Goal: Information Seeking & Learning: Learn about a topic

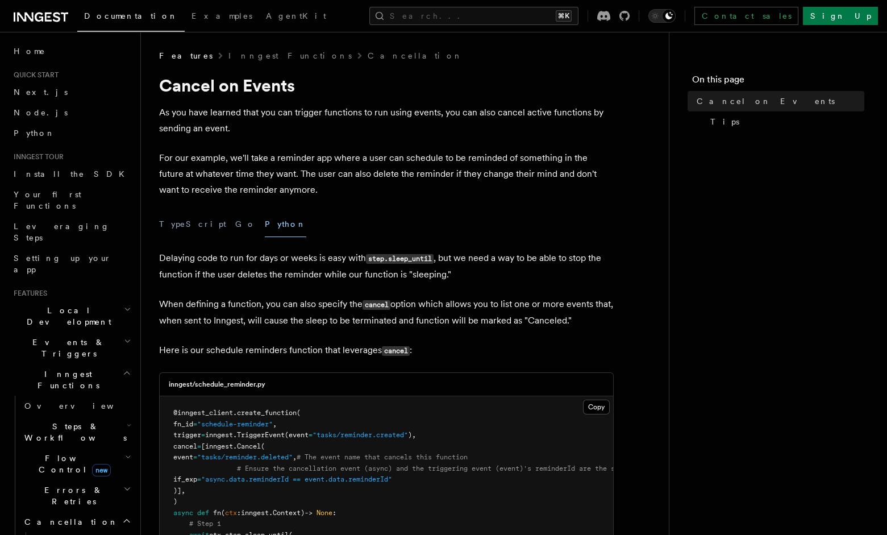
click at [473, 264] on p "Delaying code to run for days or weeks is easy with step.sleep_until , but we n…" at bounding box center [386, 266] width 455 height 32
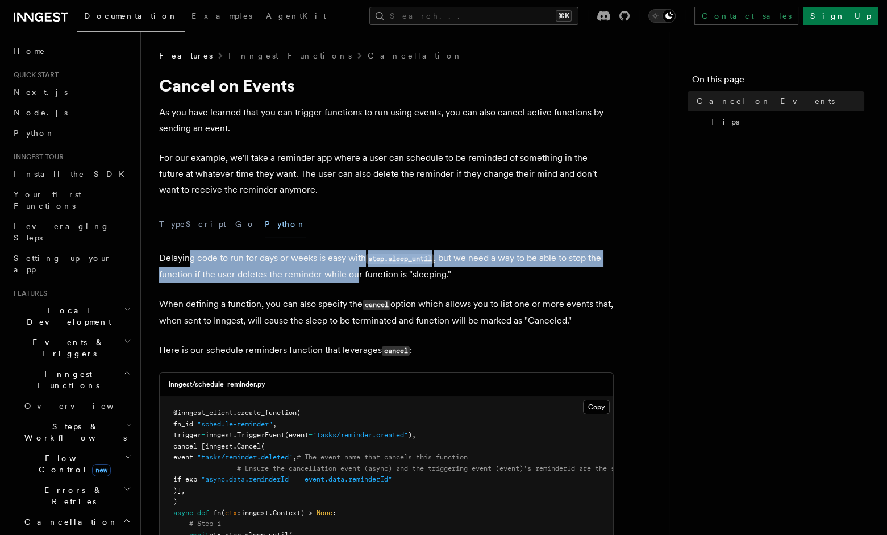
drag, startPoint x: 199, startPoint y: 259, endPoint x: 354, endPoint y: 272, distance: 155.7
click at [354, 272] on p "Delaying code to run for days or weeks is easy with step.sleep_until , but we n…" at bounding box center [386, 266] width 455 height 32
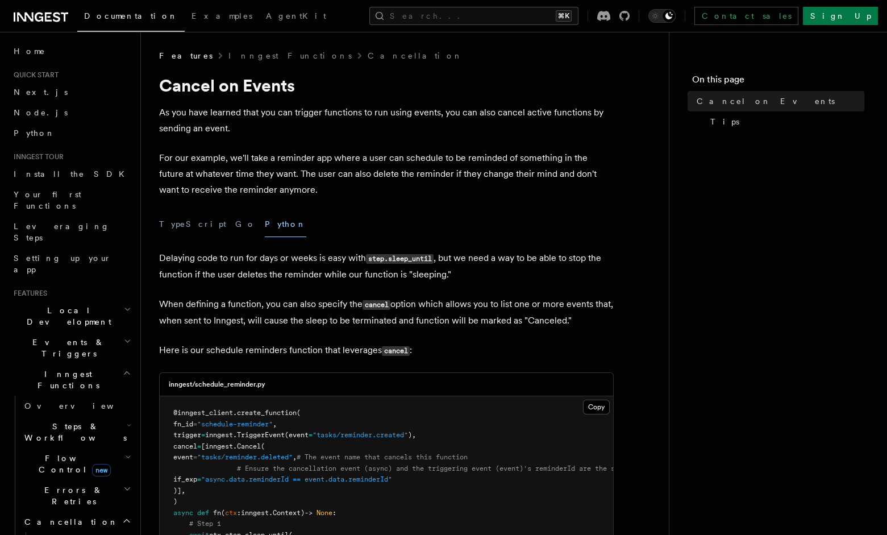
click at [421, 277] on p "Delaying code to run for days or weeks is easy with step.sleep_until , but we n…" at bounding box center [386, 266] width 455 height 32
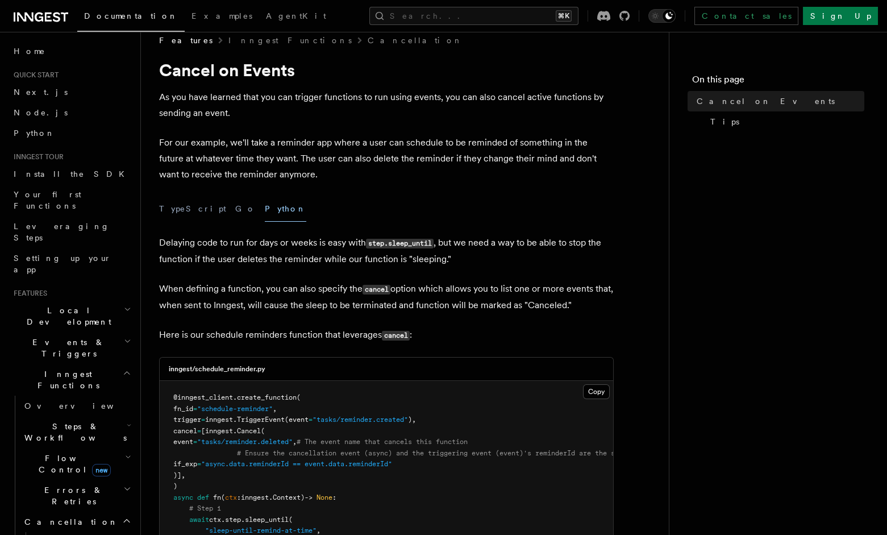
scroll to position [17, 0]
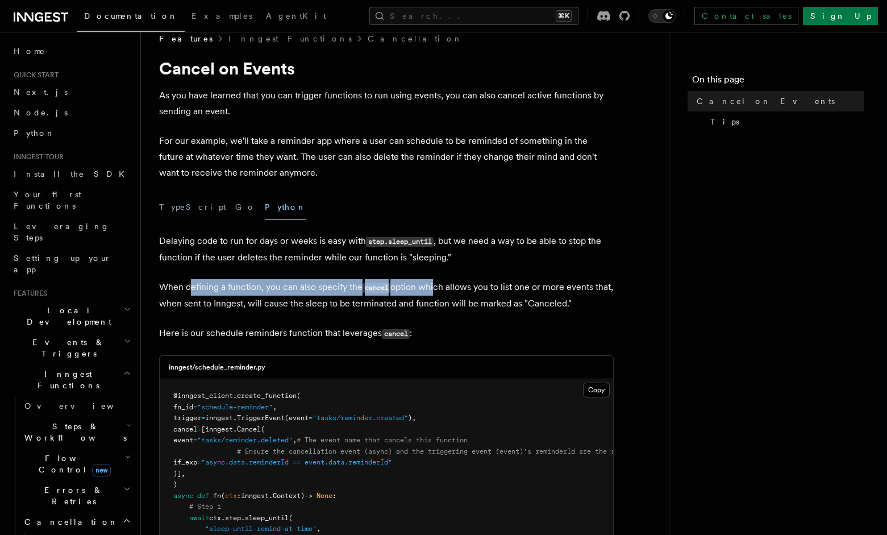
drag, startPoint x: 352, startPoint y: 289, endPoint x: 441, endPoint y: 293, distance: 89.8
click at [440, 293] on p "When defining a function, you can also specify the cancel option which allows y…" at bounding box center [386, 295] width 455 height 32
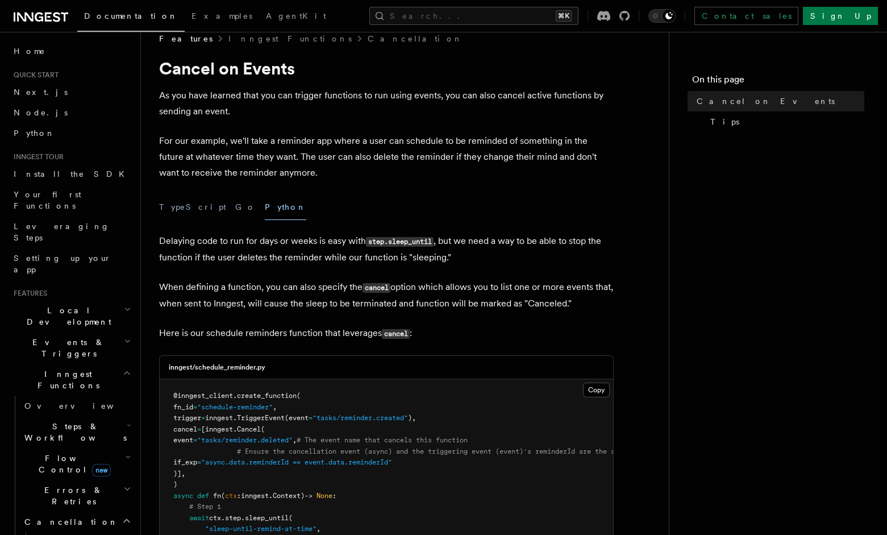
drag, startPoint x: 462, startPoint y: 291, endPoint x: 457, endPoint y: 293, distance: 5.9
click at [461, 291] on p "When defining a function, you can also specify the cancel option which allows y…" at bounding box center [386, 295] width 455 height 32
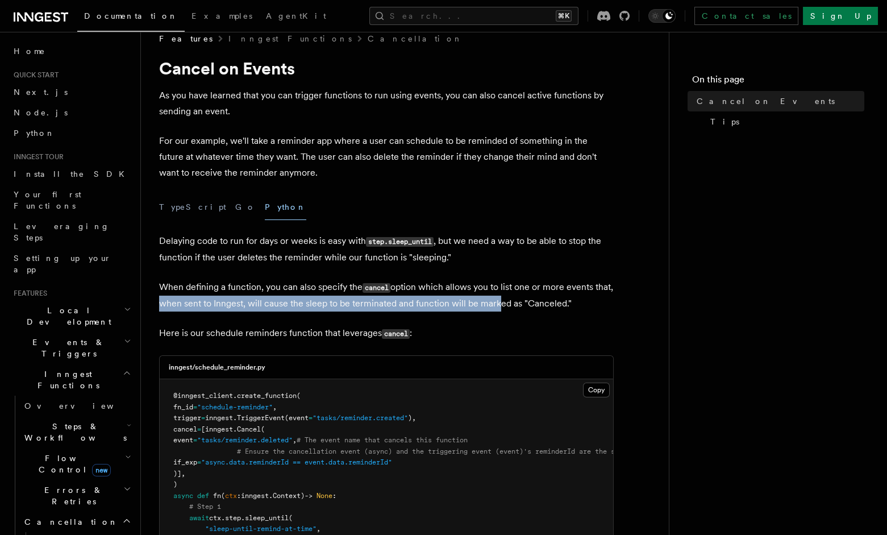
drag, startPoint x: 175, startPoint y: 309, endPoint x: 523, endPoint y: 306, distance: 348.3
click at [523, 306] on p "When defining a function, you can also specify the cancel option which allows y…" at bounding box center [386, 295] width 455 height 32
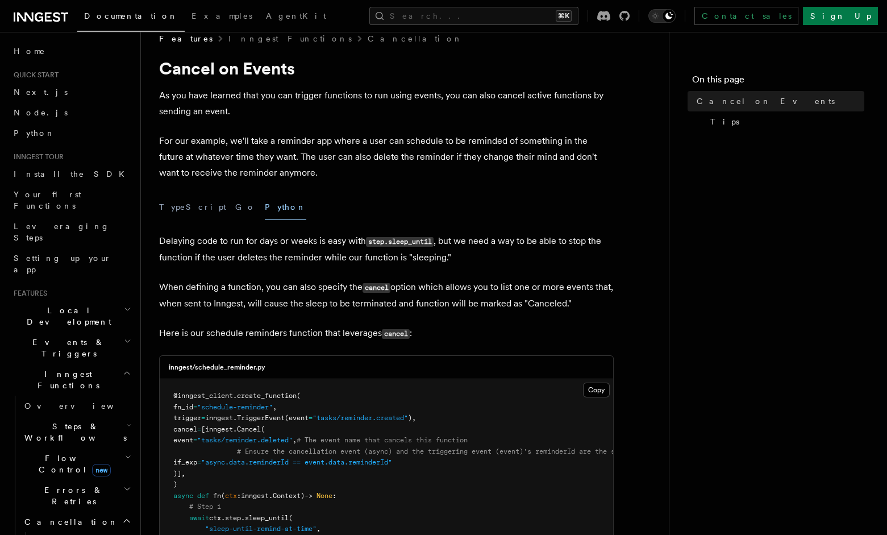
click at [565, 304] on p "When defining a function, you can also specify the cancel option which allows y…" at bounding box center [386, 295] width 455 height 32
drag, startPoint x: 414, startPoint y: 343, endPoint x: 453, endPoint y: 343, distance: 38.6
drag, startPoint x: 351, startPoint y: 341, endPoint x: 226, endPoint y: 345, distance: 125.1
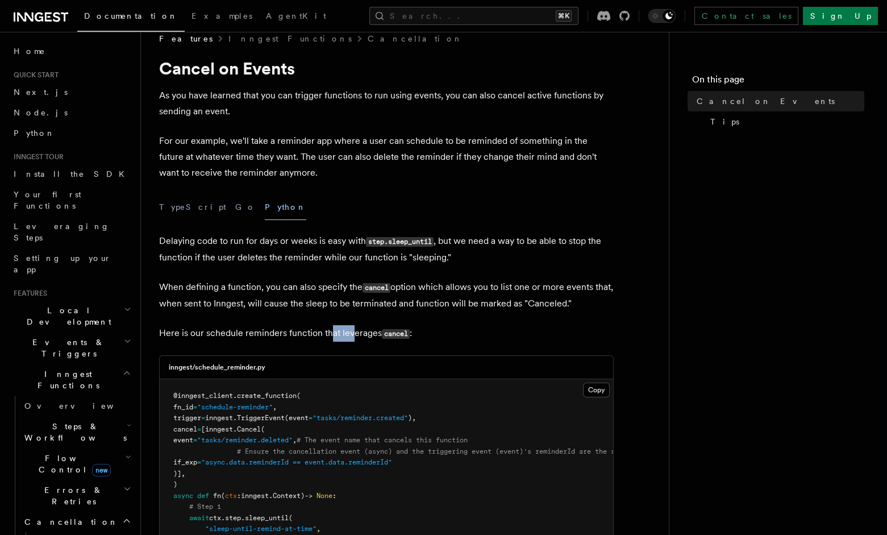
drag, startPoint x: 351, startPoint y: 334, endPoint x: 282, endPoint y: 321, distance: 70.5
click at [298, 325] on p "Here is our schedule reminders function that leverages cancel :" at bounding box center [386, 333] width 455 height 16
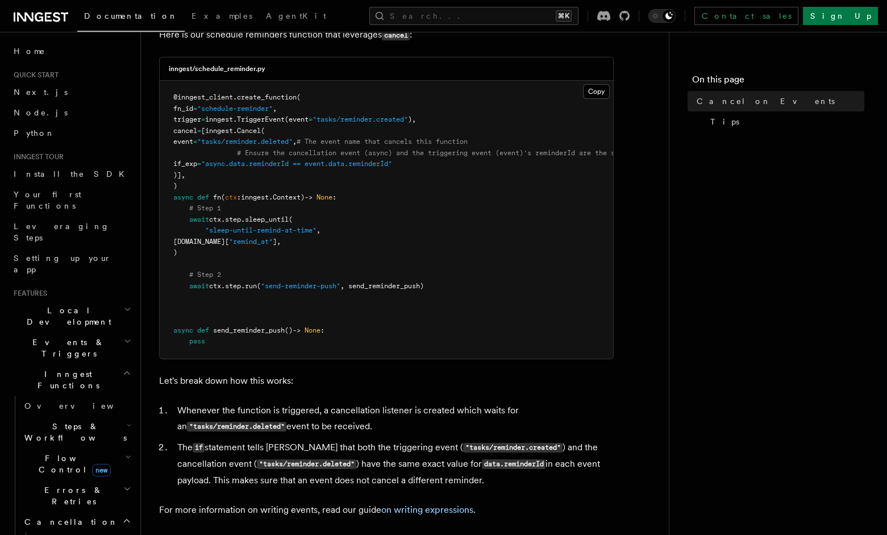
click at [236, 407] on article "Features Inngest Functions Cancellation Cancel on Events As you have learned th…" at bounding box center [404, 317] width 491 height 1165
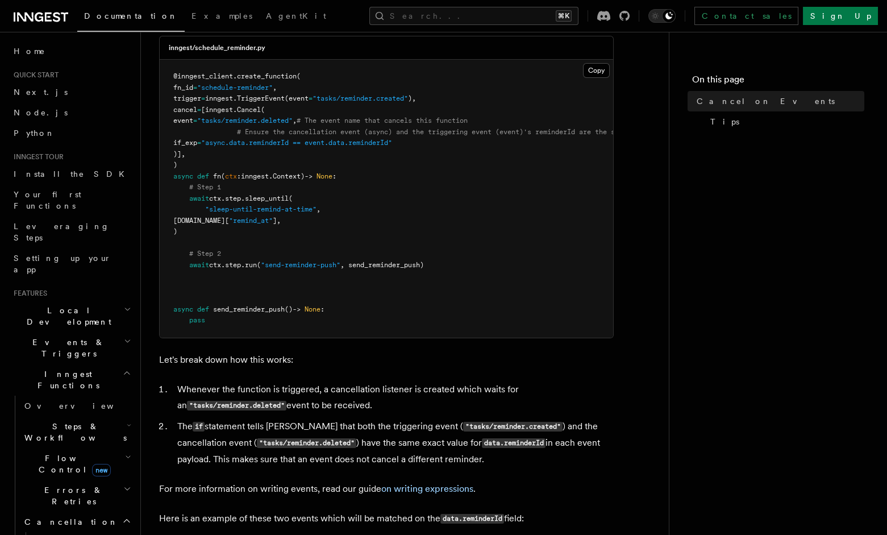
scroll to position [403, 0]
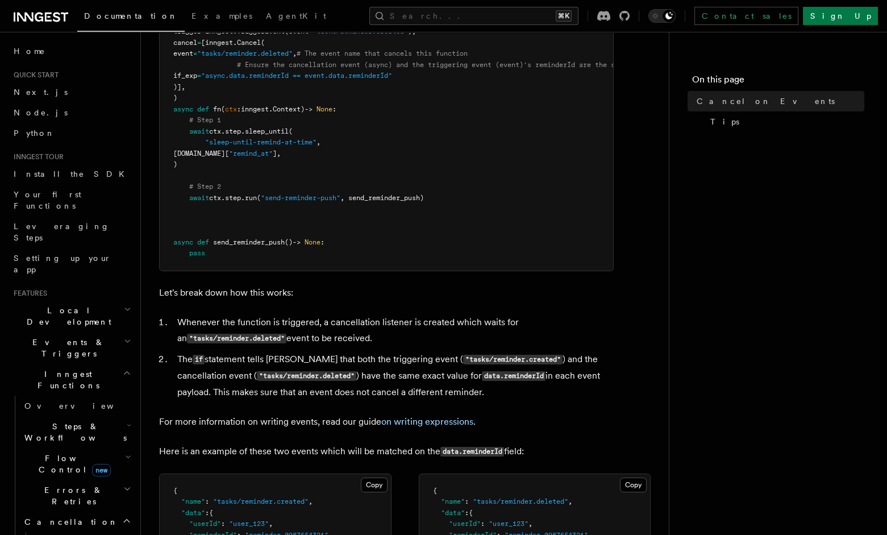
drag, startPoint x: 434, startPoint y: 329, endPoint x: 491, endPoint y: 342, distance: 58.3
click at [491, 342] on li "Whenever the function is triggered, a cancellation listener is created which wa…" at bounding box center [394, 330] width 440 height 32
drag, startPoint x: 205, startPoint y: 369, endPoint x: 324, endPoint y: 366, distance: 119.9
click at [307, 368] on li "The if statement tells Inngest that both the triggering event ( "tasks/reminder…" at bounding box center [394, 375] width 440 height 49
drag, startPoint x: 384, startPoint y: 371, endPoint x: 478, endPoint y: 369, distance: 94.3
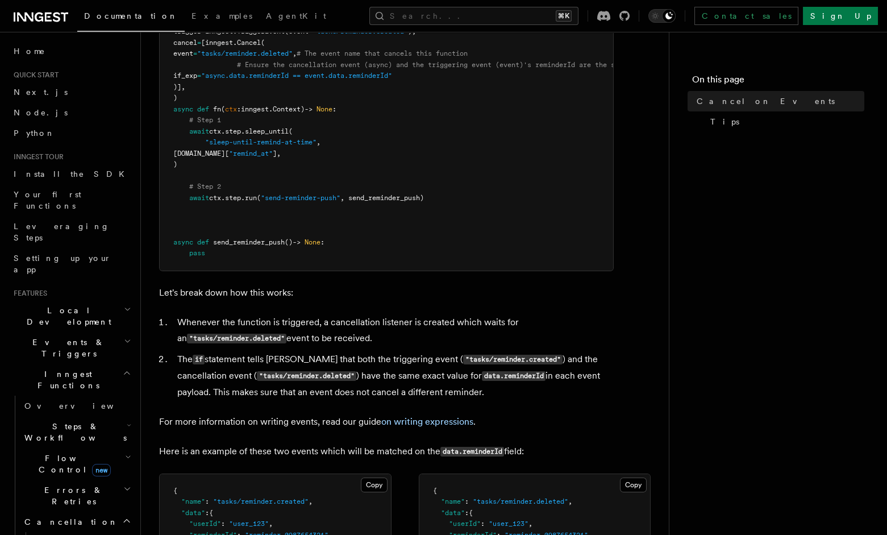
click at [473, 369] on li "The if statement tells Inngest that both the triggering event ( "tasks/reminder…" at bounding box center [394, 375] width 440 height 49
drag, startPoint x: 541, startPoint y: 368, endPoint x: 627, endPoint y: 365, distance: 85.3
click at [627, 365] on article "Features Inngest Functions Cancellation Cancel on Events As you have learned th…" at bounding box center [404, 229] width 491 height 1165
drag, startPoint x: 337, startPoint y: 387, endPoint x: 374, endPoint y: 388, distance: 37.5
click at [374, 388] on li "The if statement tells Inngest that both the triggering event ( "tasks/reminder…" at bounding box center [394, 375] width 440 height 49
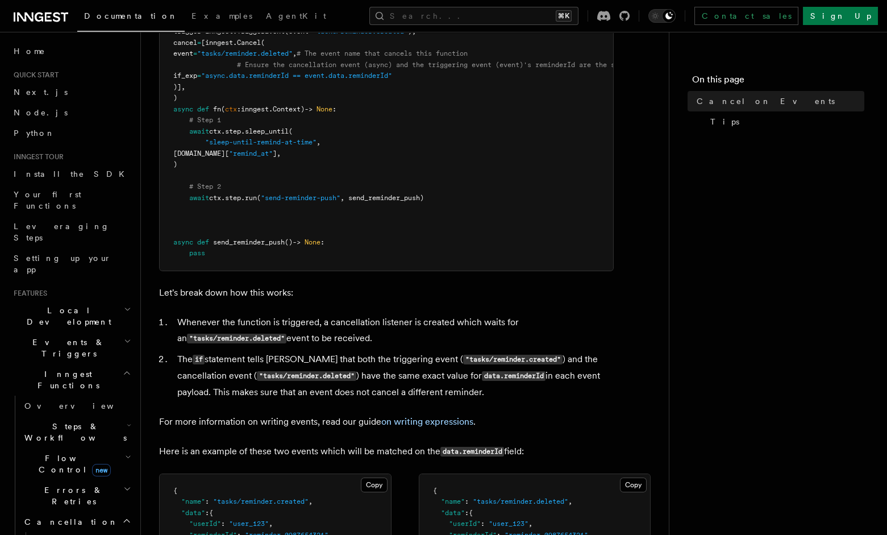
click at [429, 390] on li "The if statement tells Inngest that both the triggering event ( "tasks/reminder…" at bounding box center [394, 375] width 440 height 49
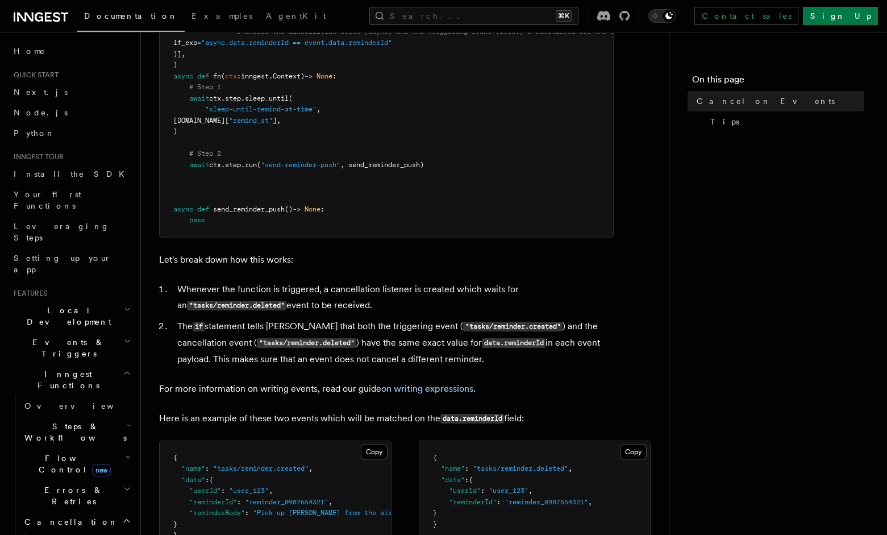
scroll to position [466, 0]
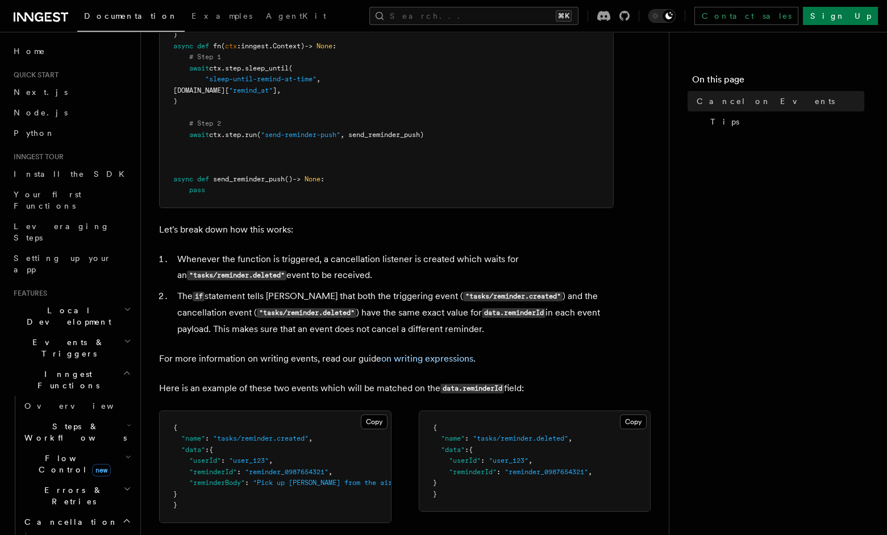
drag, startPoint x: 204, startPoint y: 335, endPoint x: 349, endPoint y: 336, distance: 144.9
click at [349, 336] on li "The if statement tells Inngest that both the triggering event ( "tasks/reminder…" at bounding box center [394, 312] width 440 height 49
drag, startPoint x: 452, startPoint y: 331, endPoint x: 342, endPoint y: 334, distance: 110.3
click at [342, 334] on li "The if statement tells Inngest that both the triggering event ( "tasks/reminder…" at bounding box center [394, 312] width 440 height 49
click at [490, 310] on li "The if statement tells Inngest that both the triggering event ( "tasks/reminder…" at bounding box center [394, 312] width 440 height 49
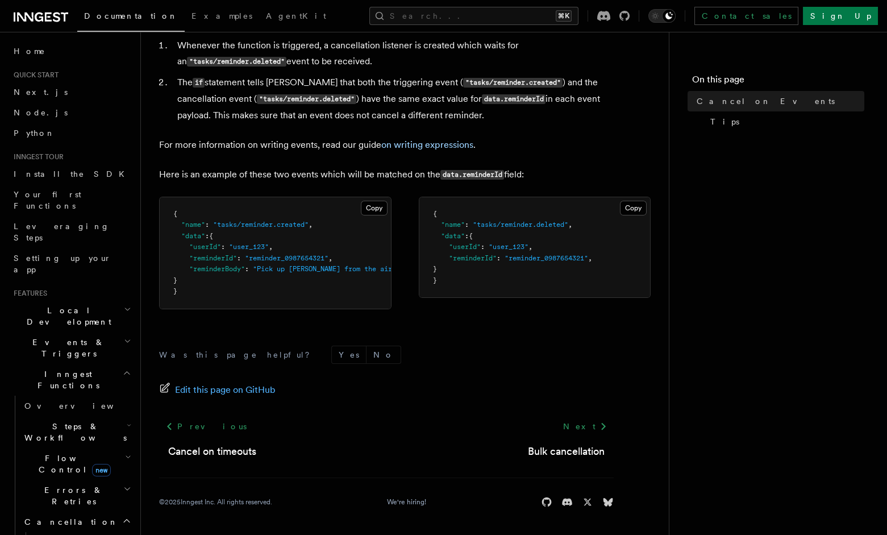
scroll to position [466, 0]
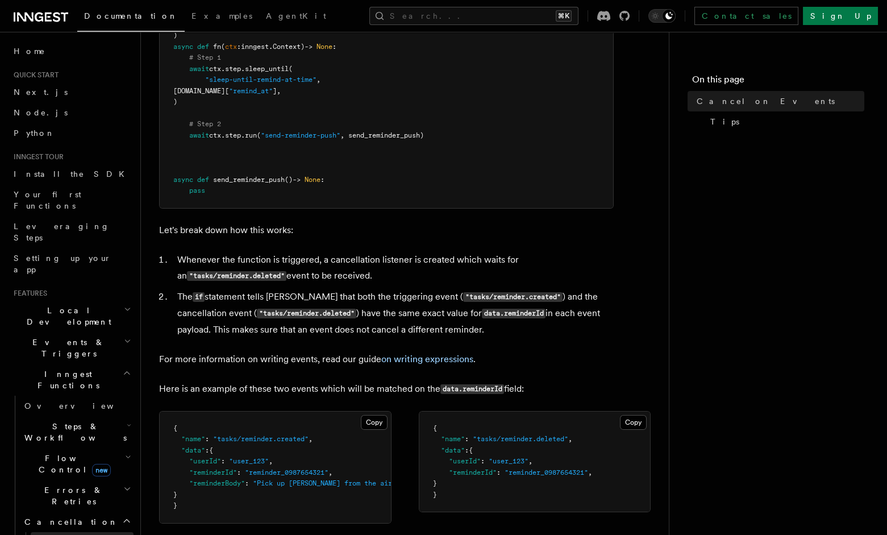
click at [71, 532] on link "Overview" at bounding box center [82, 542] width 103 height 20
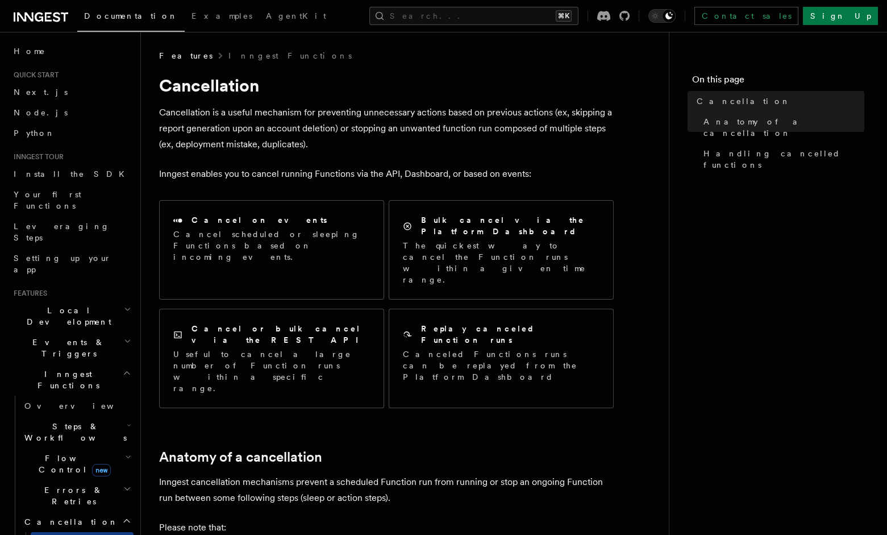
click at [251, 107] on p "Cancellation is a useful mechanism for preventing unnecessary actions based on …" at bounding box center [386, 129] width 455 height 48
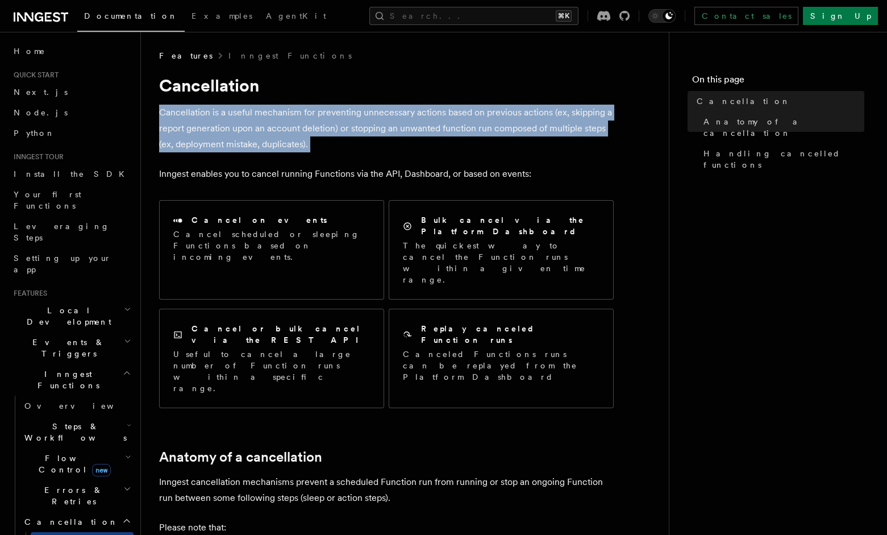
click at [251, 107] on p "Cancellation is a useful mechanism for preventing unnecessary actions based on …" at bounding box center [386, 129] width 455 height 48
click at [432, 114] on p "Cancellation is a useful mechanism for preventing unnecessary actions based on …" at bounding box center [386, 129] width 455 height 48
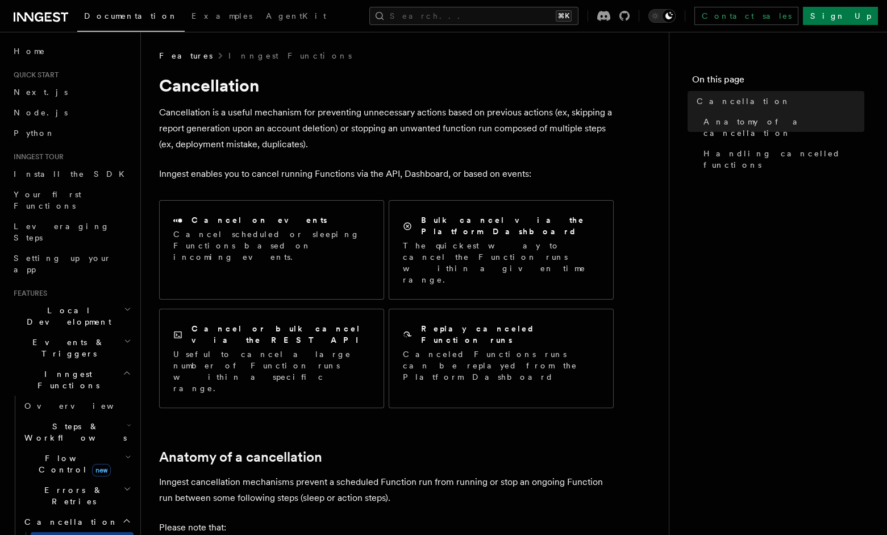
drag, startPoint x: 501, startPoint y: 115, endPoint x: 609, endPoint y: 118, distance: 108.0
click at [605, 118] on p "Cancellation is a useful mechanism for preventing unnecessary actions based on …" at bounding box center [386, 129] width 455 height 48
drag, startPoint x: 537, startPoint y: 117, endPoint x: 397, endPoint y: 129, distance: 140.8
click at [497, 120] on p "Cancellation is a useful mechanism for preventing unnecessary actions based on …" at bounding box center [386, 129] width 455 height 48
click at [277, 137] on p "Cancellation is a useful mechanism for preventing unnecessary actions based on …" at bounding box center [386, 129] width 455 height 48
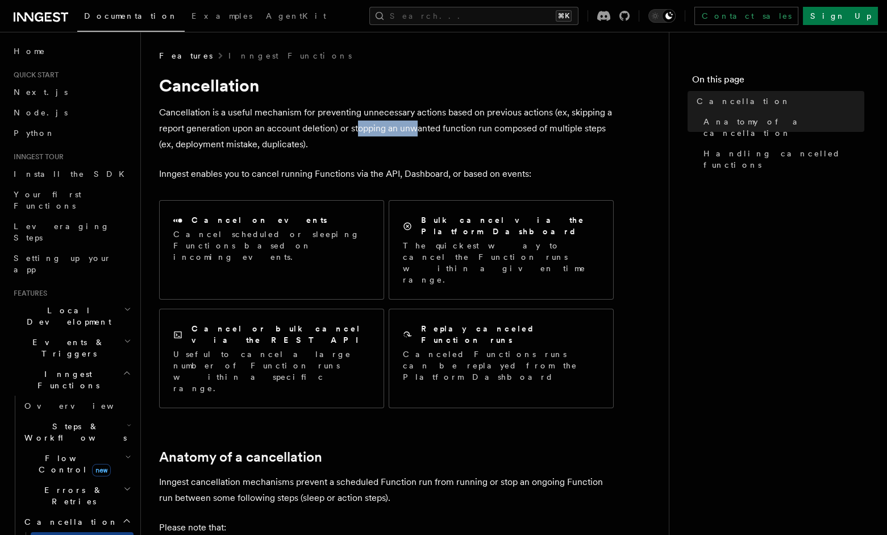
drag, startPoint x: 378, startPoint y: 131, endPoint x: 422, endPoint y: 136, distance: 43.6
click at [418, 136] on p "Cancellation is a useful mechanism for preventing unnecessary actions based on …" at bounding box center [386, 129] width 455 height 48
drag, startPoint x: 423, startPoint y: 144, endPoint x: 281, endPoint y: 147, distance: 142.1
click at [387, 145] on p "Cancellation is a useful mechanism for preventing unnecessary actions based on …" at bounding box center [386, 129] width 455 height 48
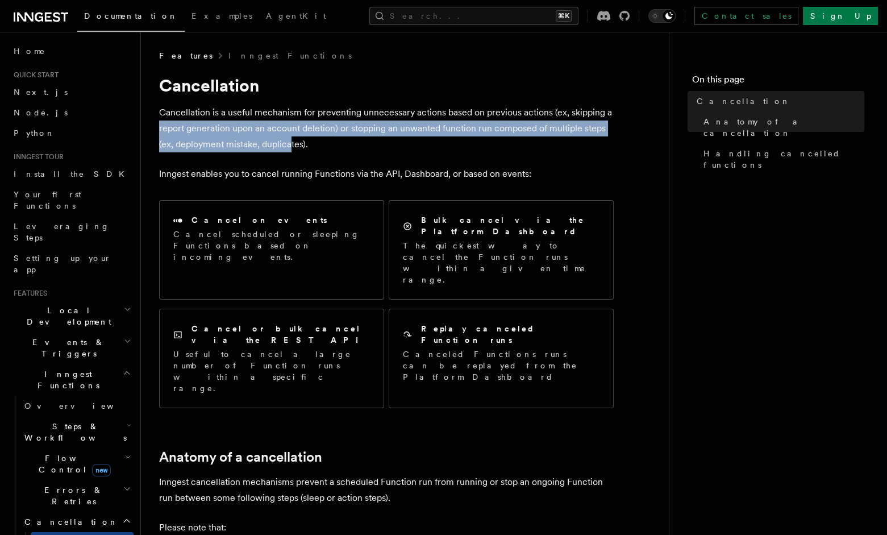
drag, startPoint x: 281, startPoint y: 147, endPoint x: 153, endPoint y: 130, distance: 129.5
click at [378, 131] on p "Cancellation is a useful mechanism for preventing unnecessary actions based on …" at bounding box center [386, 129] width 455 height 48
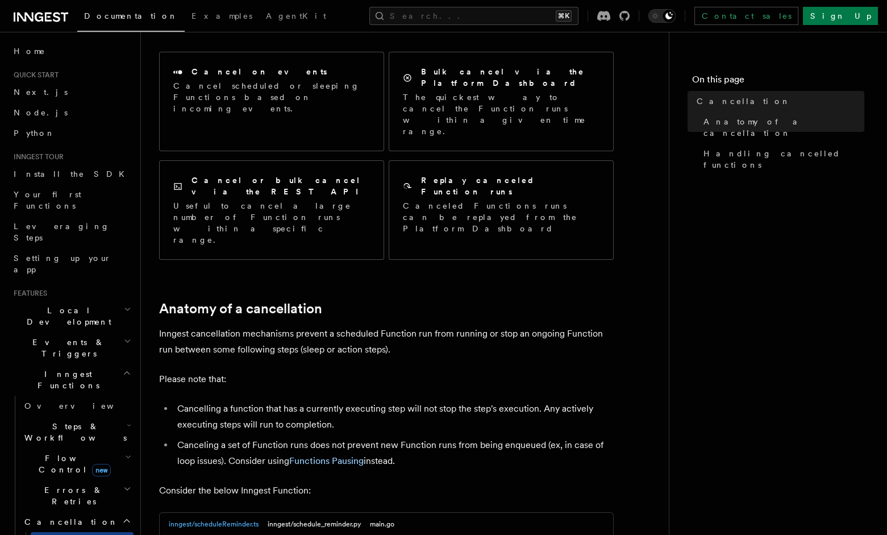
scroll to position [165, 0]
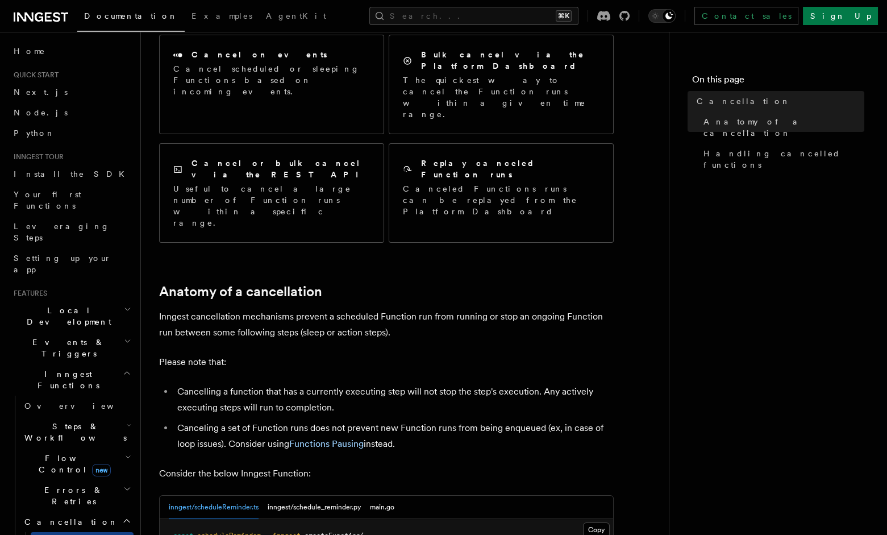
click at [252, 384] on li "Cancelling a function that has a currently executing step will not stop the ste…" at bounding box center [394, 400] width 440 height 32
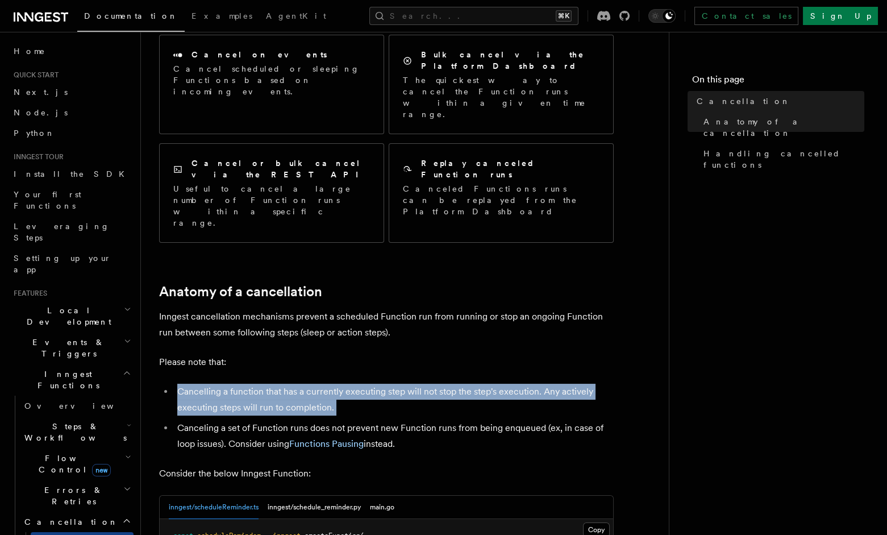
click at [252, 384] on li "Cancelling a function that has a currently executing step will not stop the ste…" at bounding box center [394, 400] width 440 height 32
copy ul "Cancelling a function that has a currently executing step will not stop the ste…"
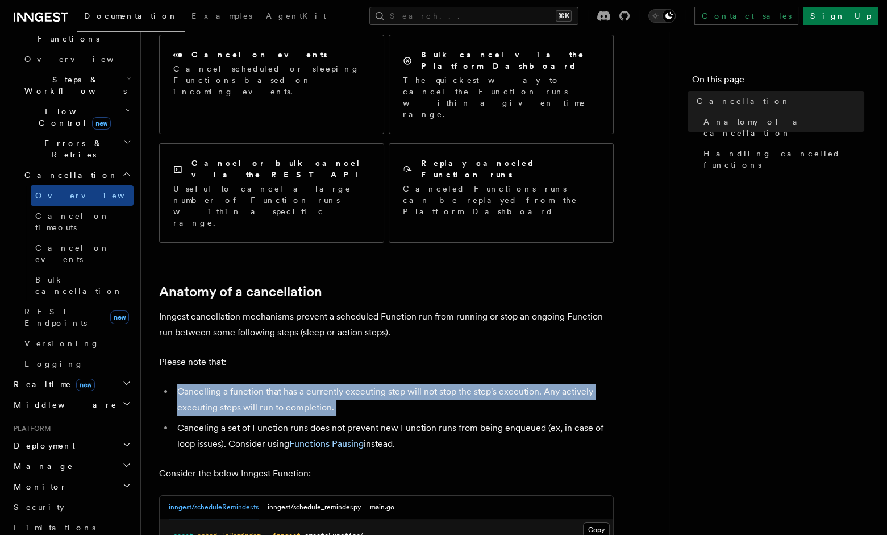
scroll to position [394, 0]
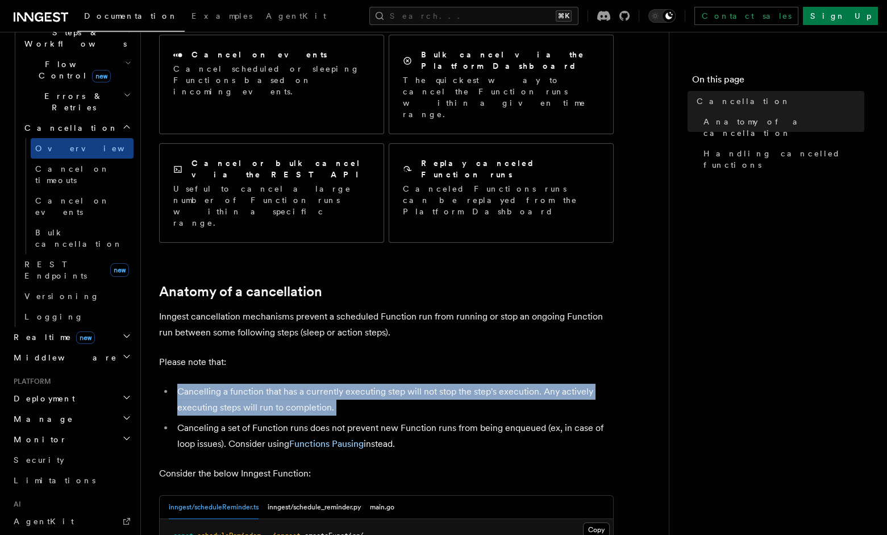
click at [93, 327] on h2 "Realtime new" at bounding box center [71, 337] width 124 height 20
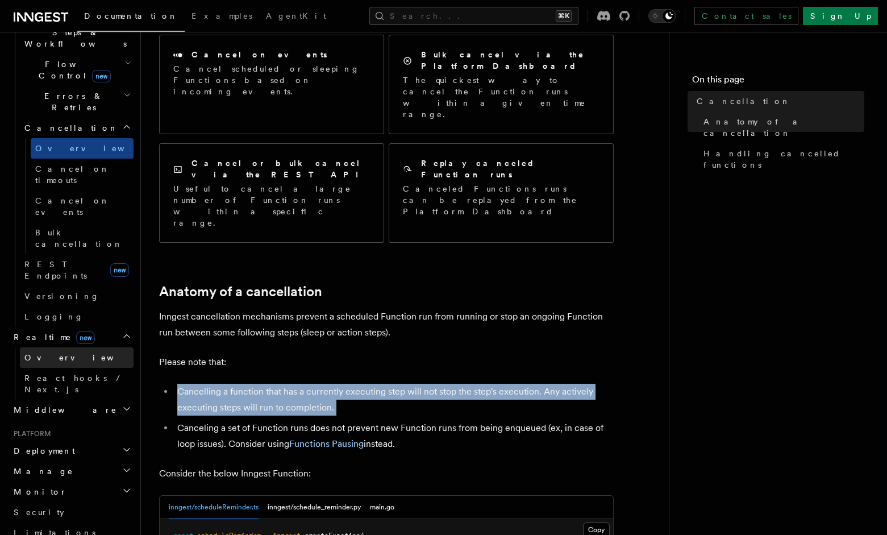
click at [91, 347] on link "Overview" at bounding box center [77, 357] width 114 height 20
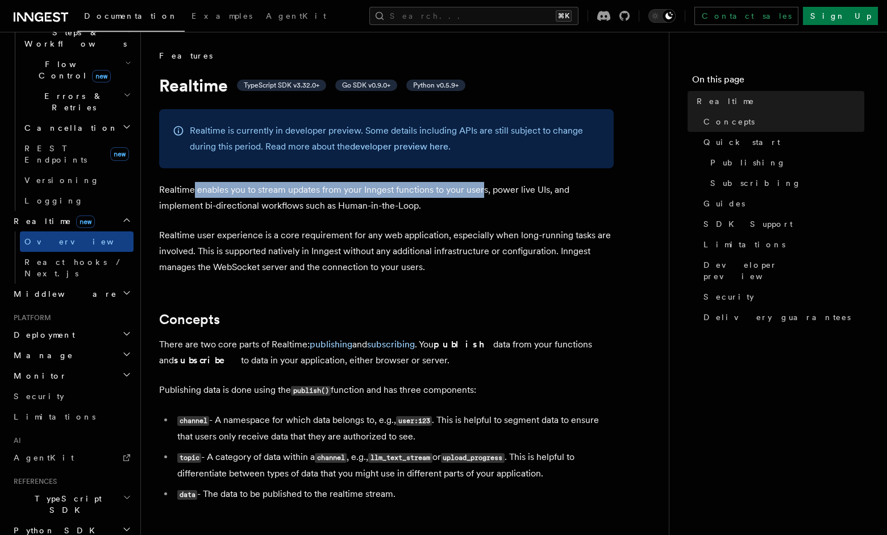
drag, startPoint x: 194, startPoint y: 189, endPoint x: 502, endPoint y: 194, distance: 307.4
click at [483, 197] on p "Realtime enables you to stream updates from your Inngest functions to your user…" at bounding box center [386, 198] width 455 height 32
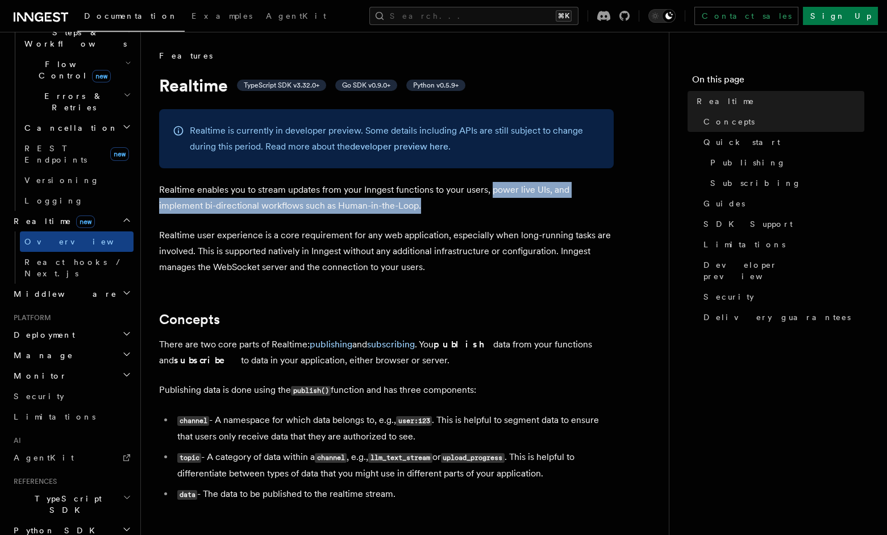
drag, startPoint x: 490, startPoint y: 185, endPoint x: 441, endPoint y: 213, distance: 56.2
click at [539, 200] on p "Realtime enables you to stream updates from your Inngest functions to your user…" at bounding box center [386, 198] width 455 height 32
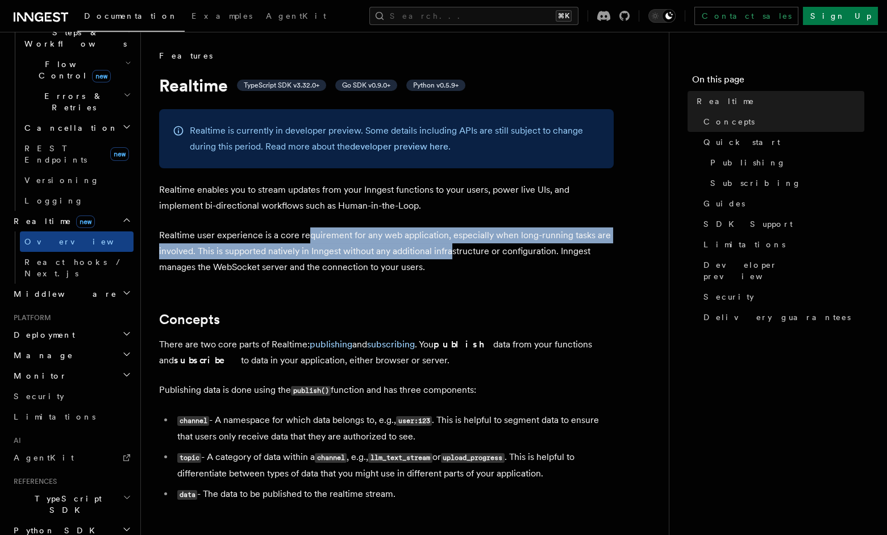
drag, startPoint x: 309, startPoint y: 238, endPoint x: 450, endPoint y: 252, distance: 142.1
click at [450, 252] on p "Realtime user experience is a core requirement for any web application, especia…" at bounding box center [386, 251] width 455 height 48
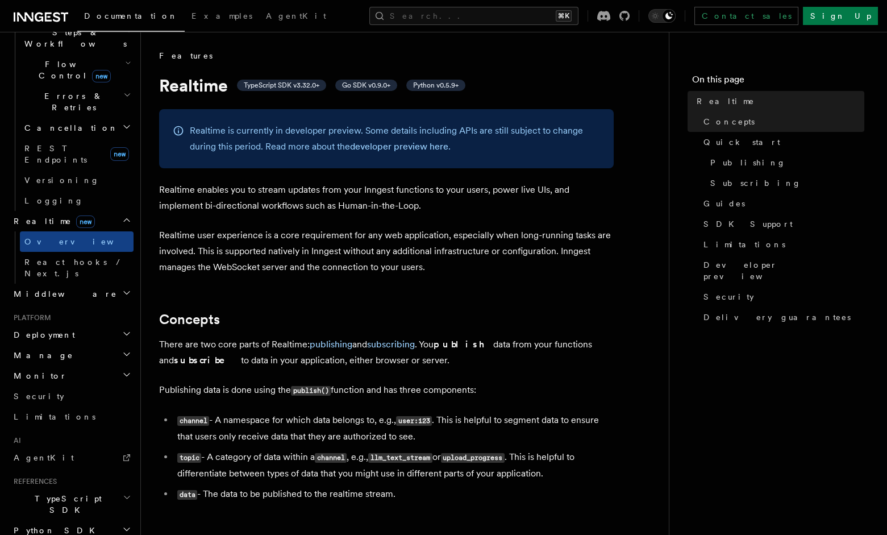
click at [451, 260] on p "Realtime user experience is a core requirement for any web application, especia…" at bounding box center [386, 251] width 455 height 48
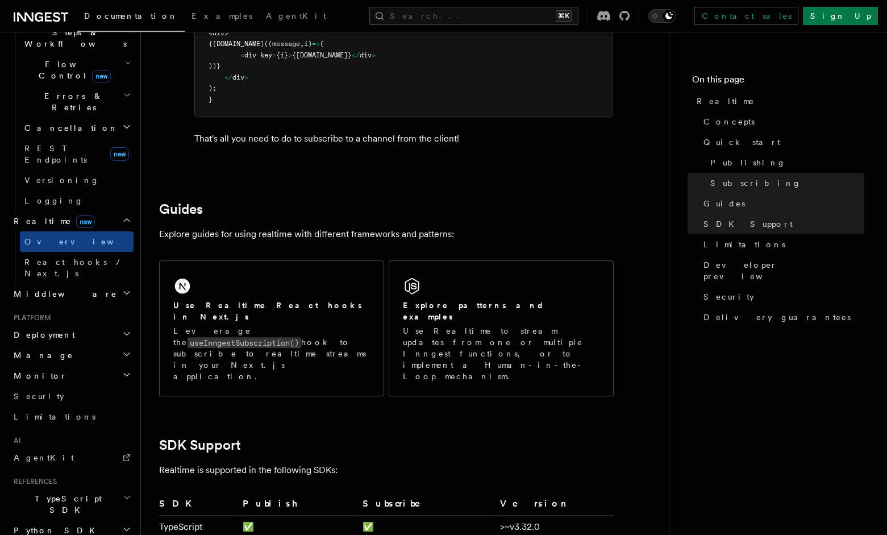
scroll to position [2097, 0]
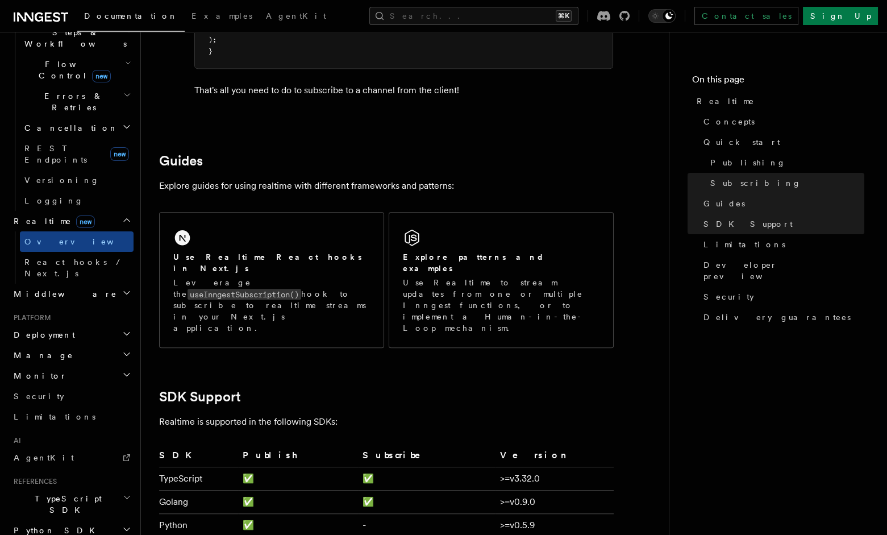
click at [491, 184] on p "Explore guides for using realtime with different frameworks and patterns:" at bounding box center [386, 186] width 455 height 16
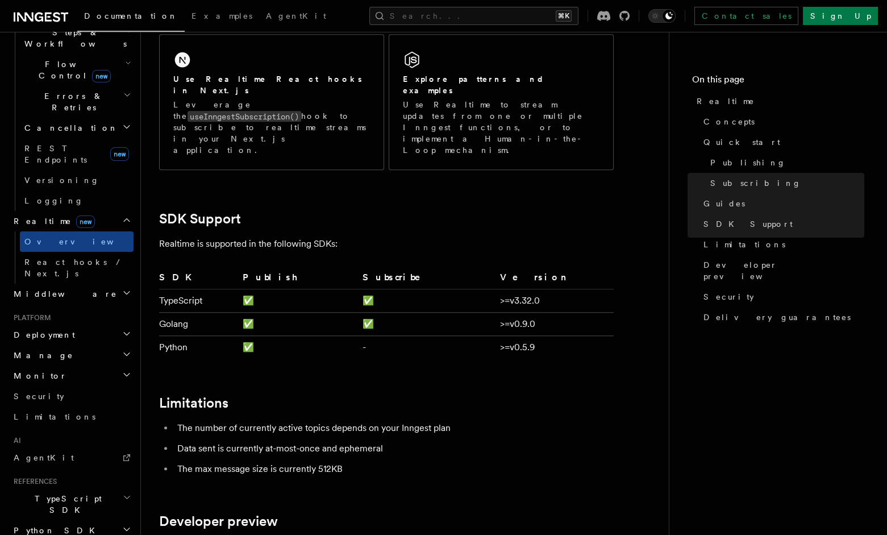
scroll to position [2296, 0]
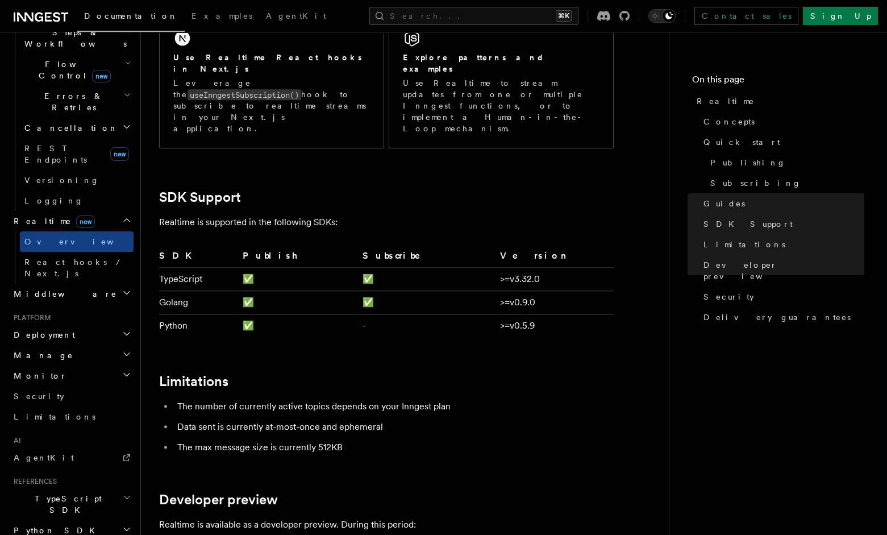
click at [261, 398] on li "The number of currently active topics depends on your Inngest plan" at bounding box center [394, 406] width 440 height 16
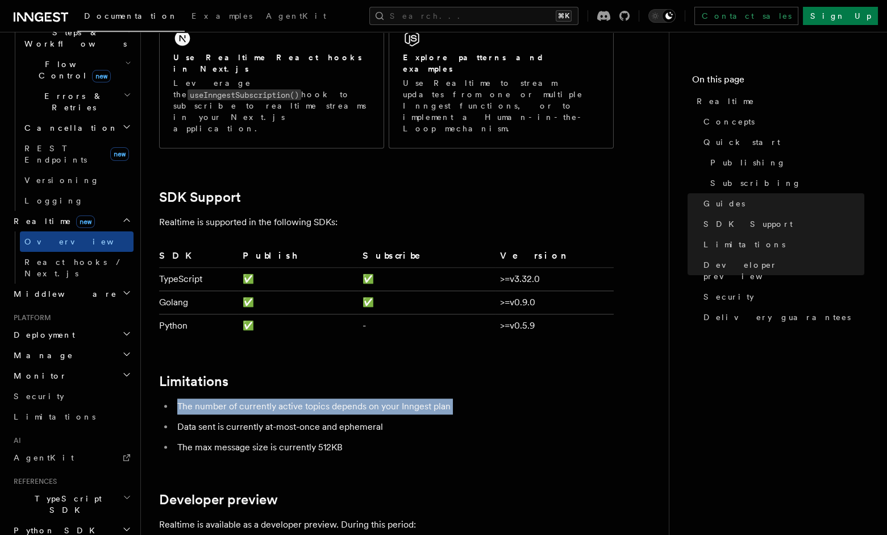
click at [261, 398] on li "The number of currently active topics depends on your Inngest plan" at bounding box center [394, 406] width 440 height 16
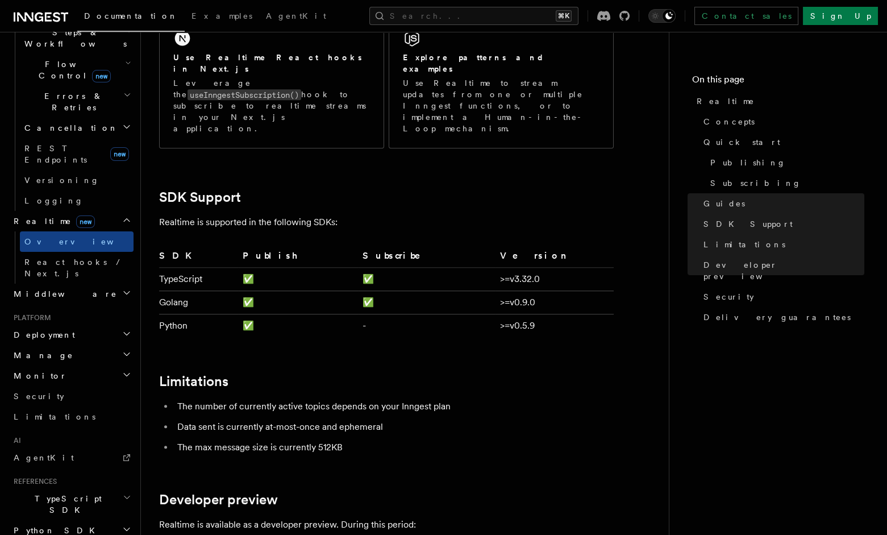
click at [212, 419] on li "Data sent is currently at-most-once and ephemeral" at bounding box center [394, 427] width 440 height 16
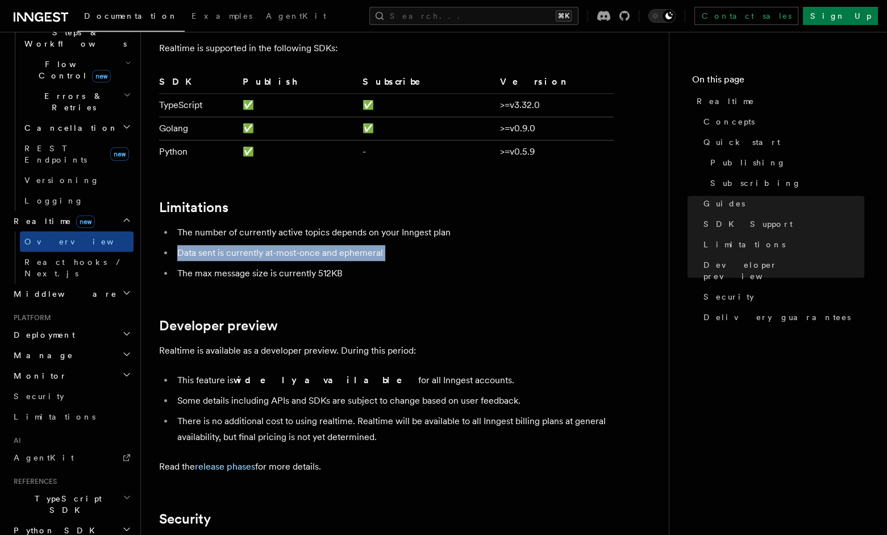
scroll to position [2491, 0]
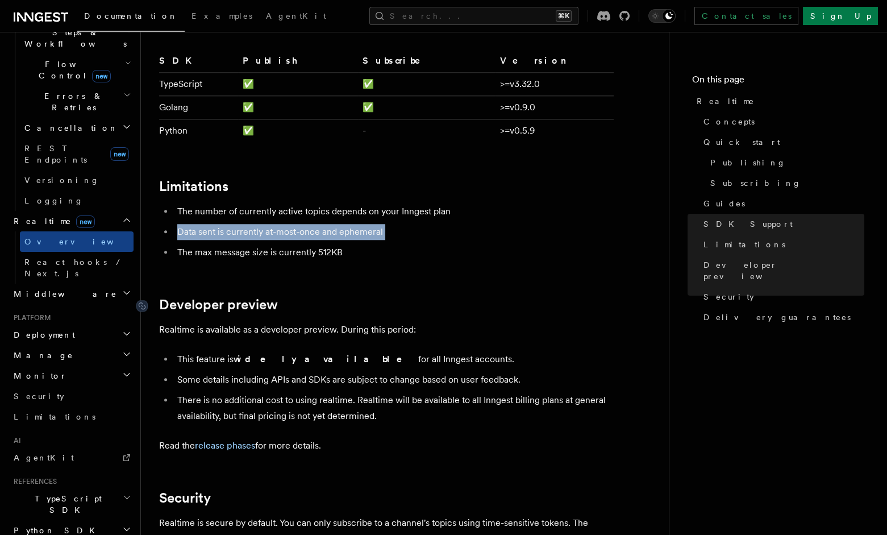
click at [187, 297] on link "Developer preview" at bounding box center [218, 305] width 119 height 16
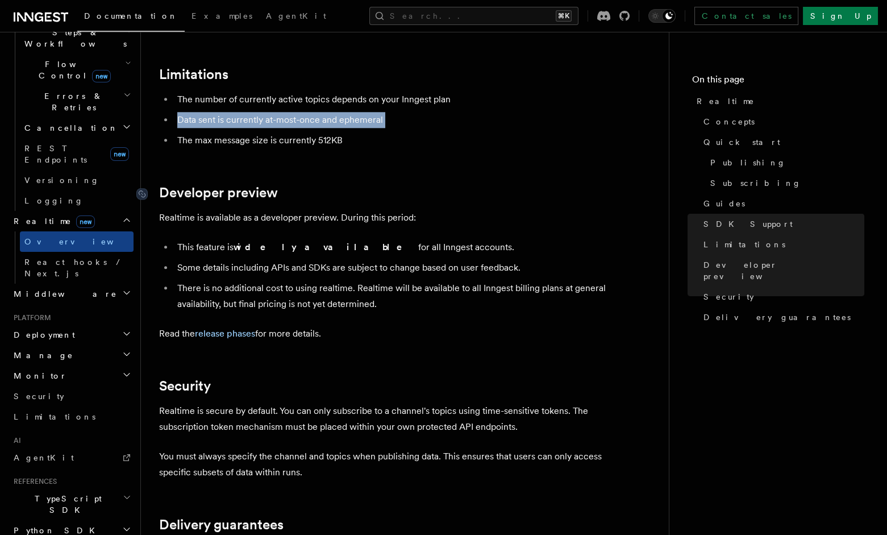
scroll to position [2698, 0]
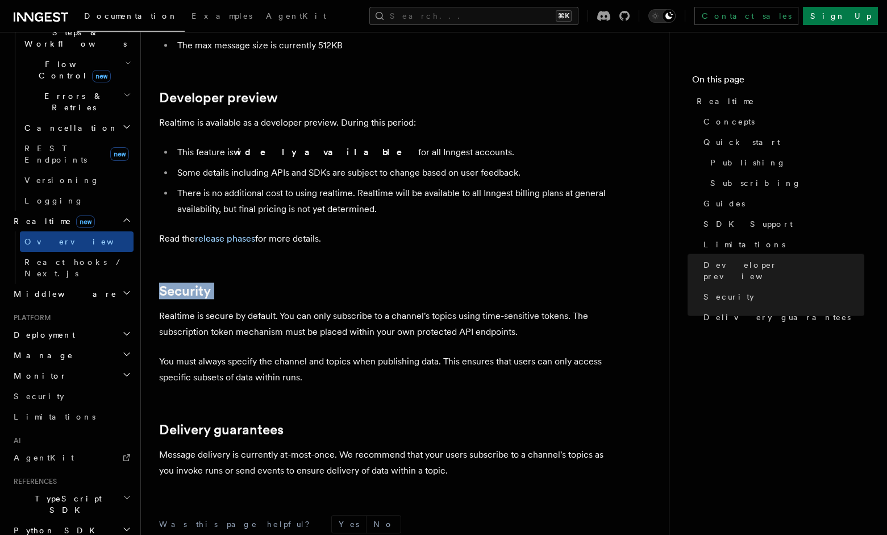
click at [441, 283] on h2 "Security" at bounding box center [386, 291] width 455 height 16
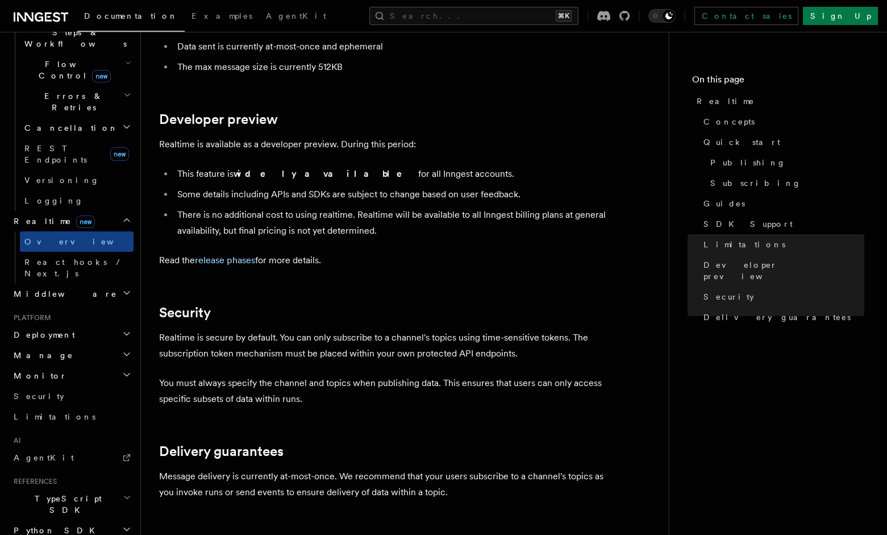
scroll to position [2676, 0]
click at [344, 468] on p "Message delivery is currently at-most-once. We recommend that your users subscr…" at bounding box center [386, 484] width 455 height 32
